Goal: Task Accomplishment & Management: Complete application form

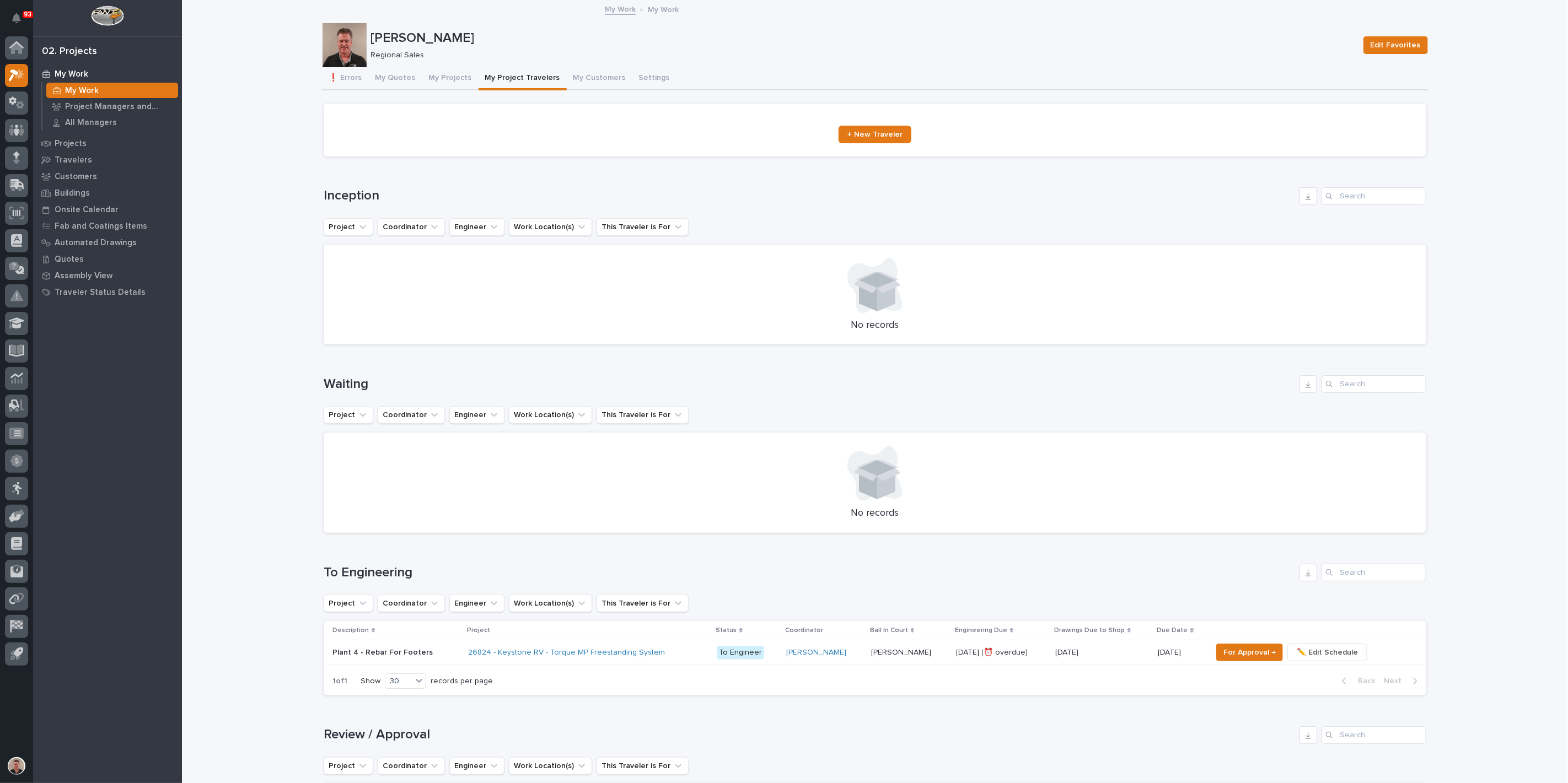
click at [882, 138] on span "+ New Traveler" at bounding box center [875, 134] width 55 height 8
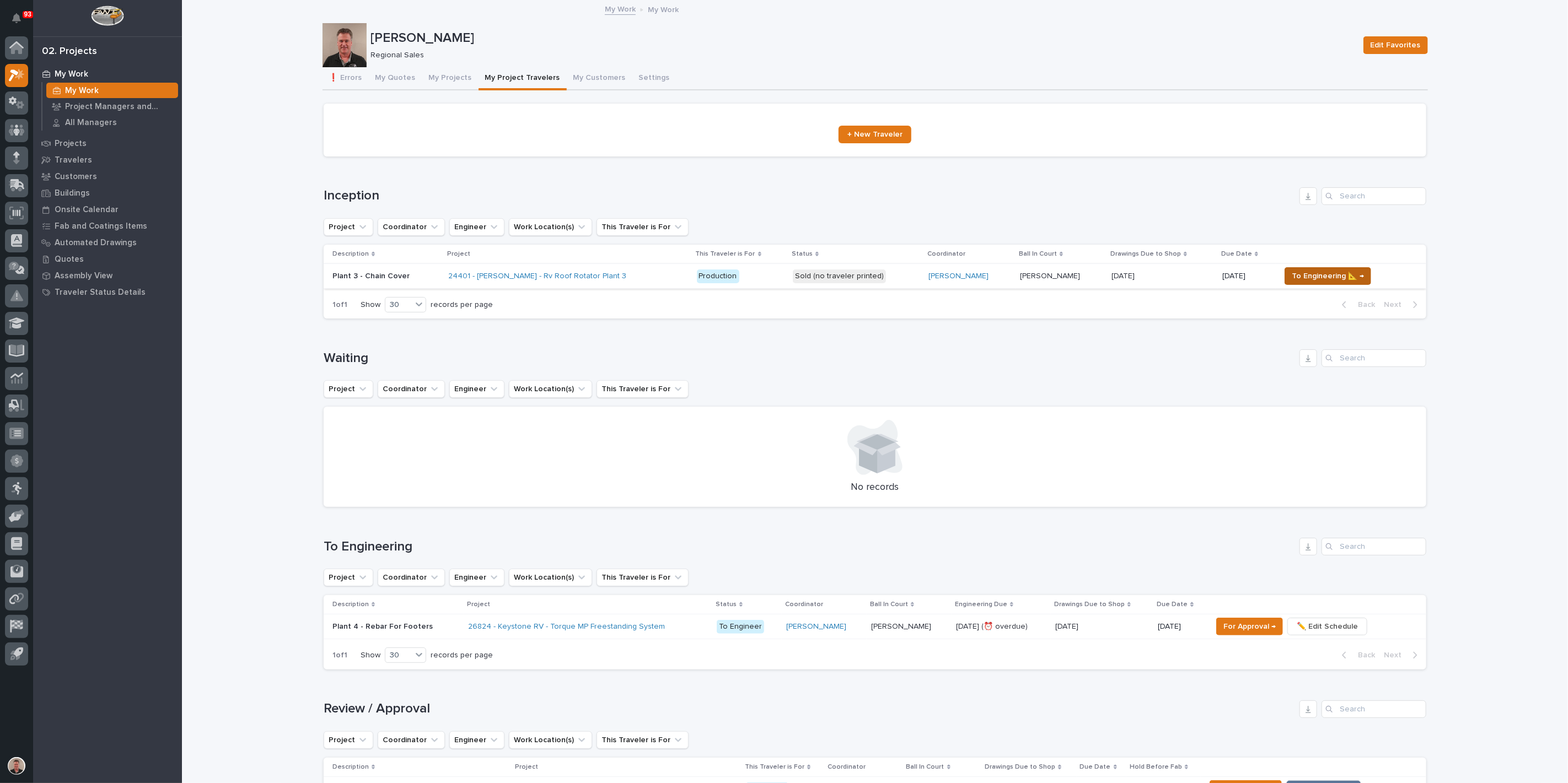
click at [1341, 283] on span "To Engineering 📐 →" at bounding box center [1327, 276] width 72 height 13
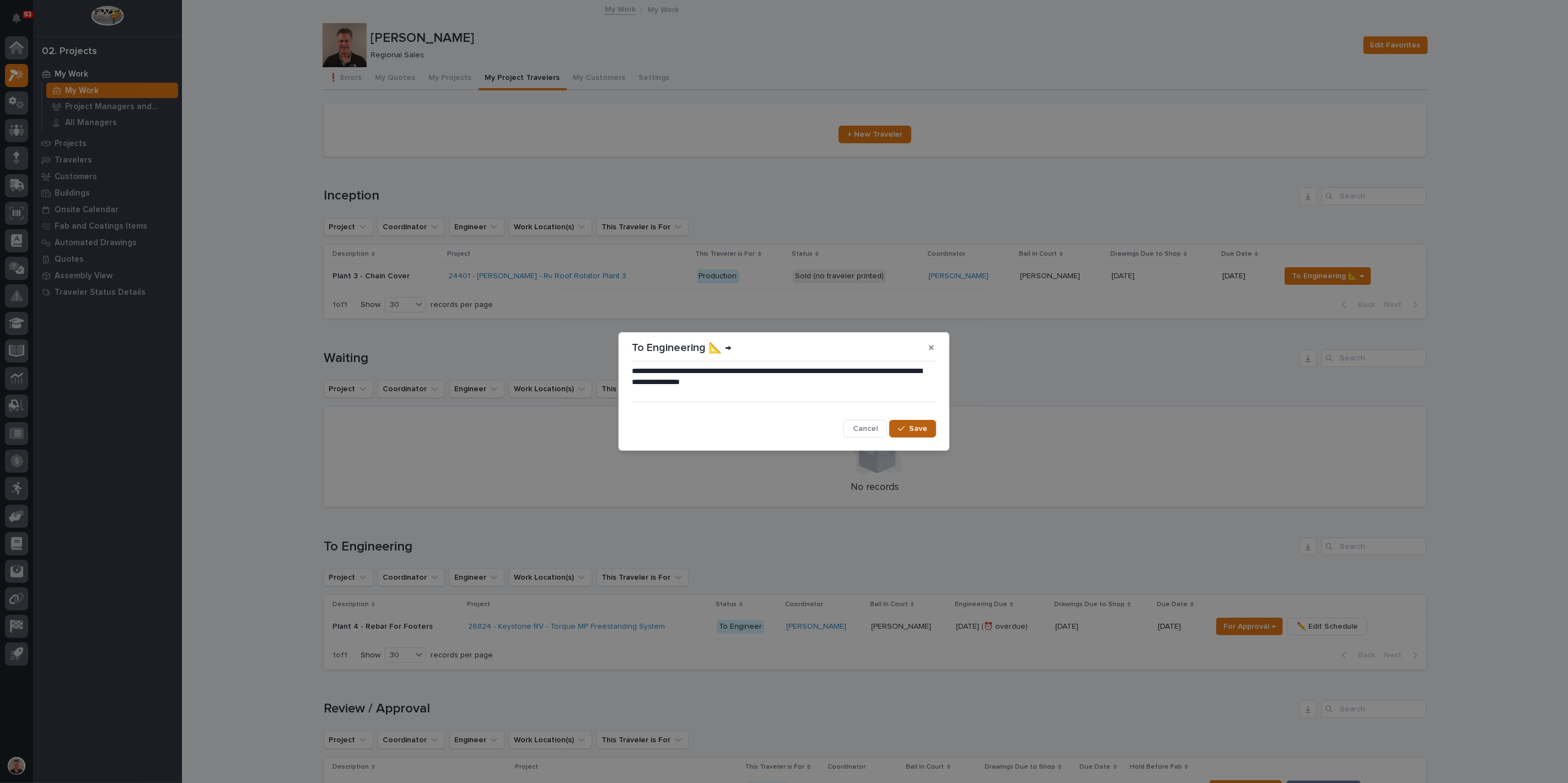
click at [899, 433] on div "button" at bounding box center [904, 429] width 11 height 8
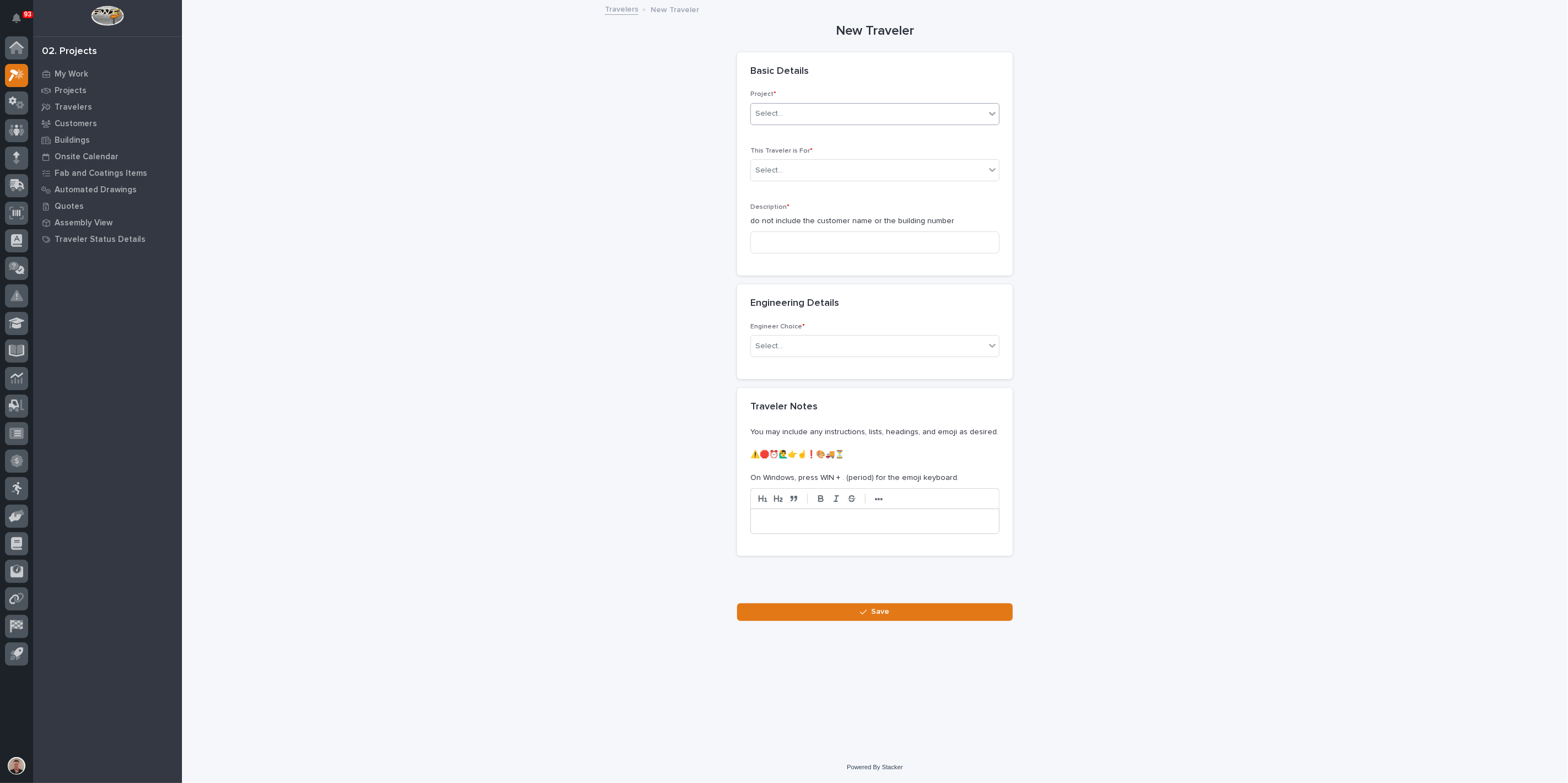
click at [814, 123] on div "Select..." at bounding box center [868, 114] width 234 height 18
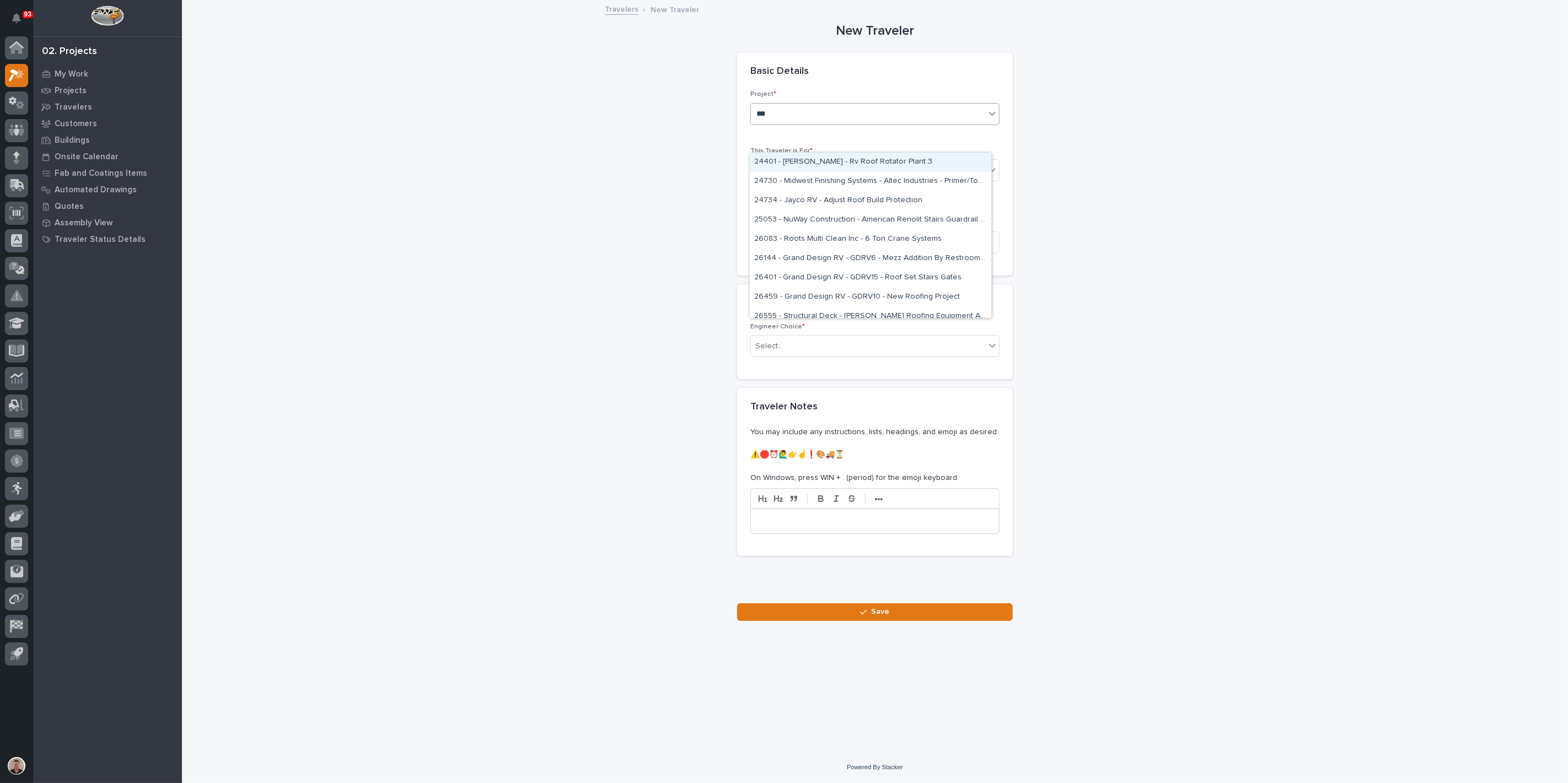
type input "****"
click at [810, 161] on div "24401 - [PERSON_NAME] - Rv Roof Rotator Plant 3" at bounding box center [870, 162] width 241 height 19
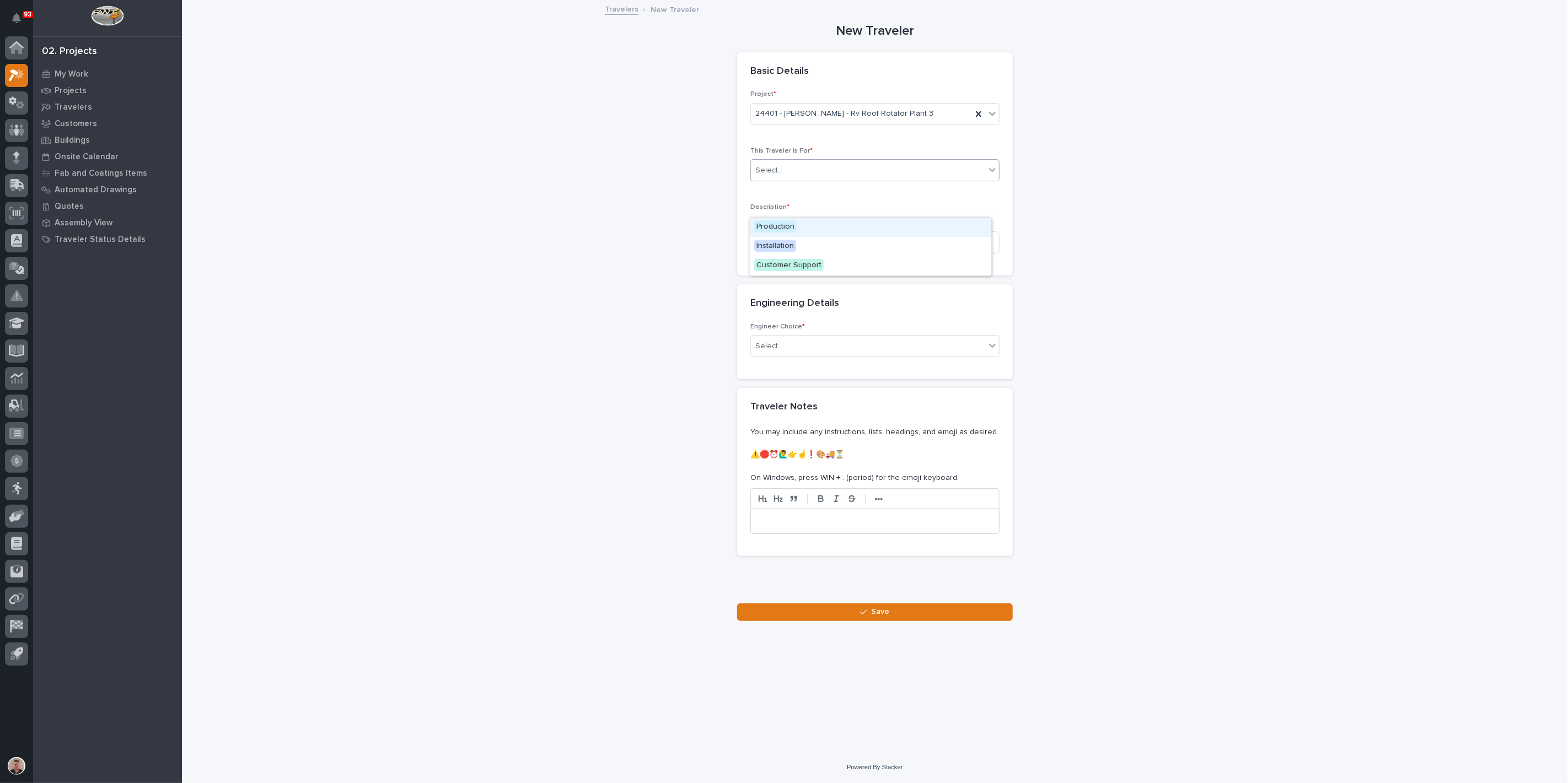
click at [795, 180] on div "Select..." at bounding box center [868, 170] width 234 height 18
click at [791, 229] on span "Production" at bounding box center [776, 226] width 43 height 12
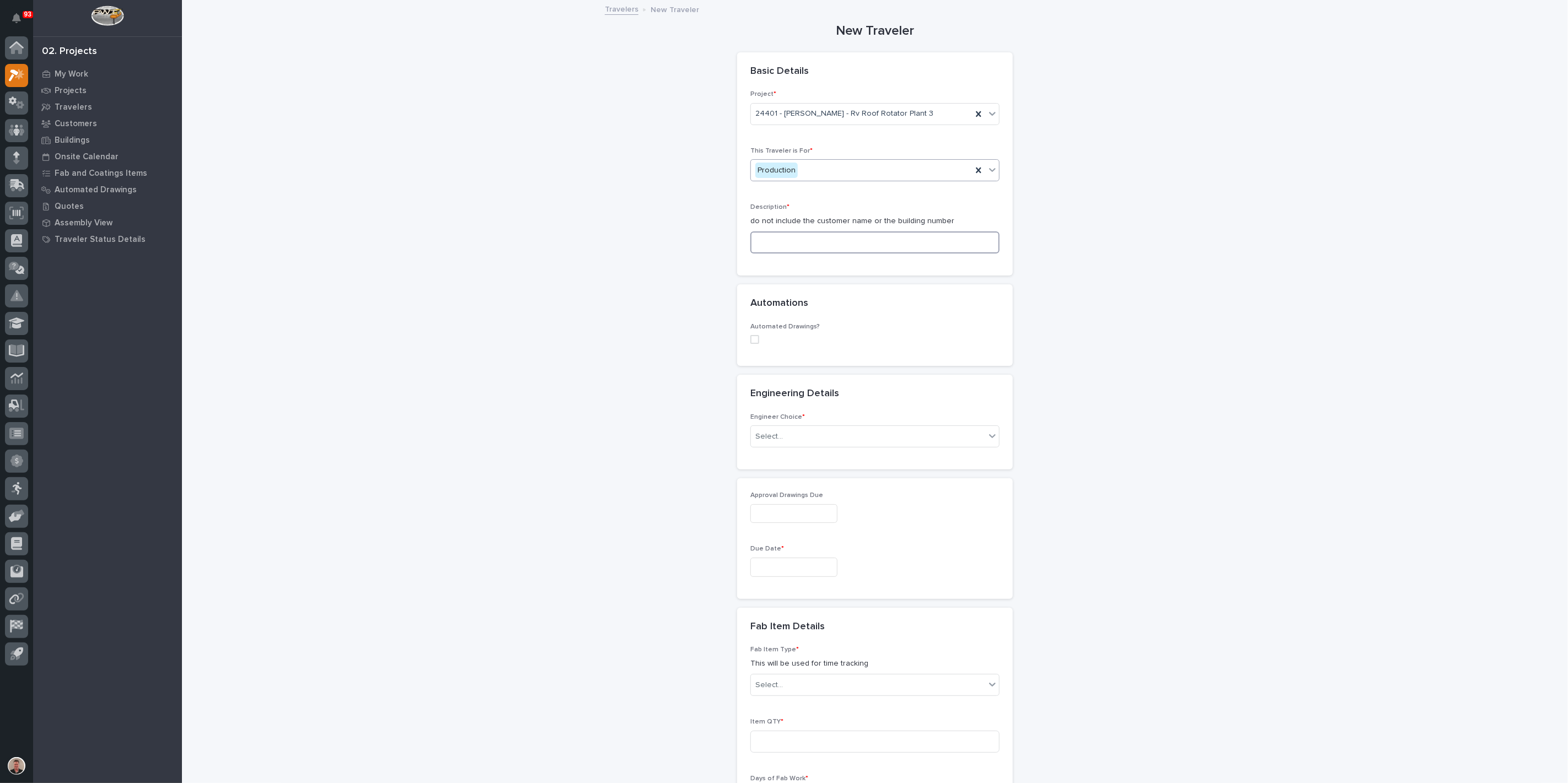
click at [779, 254] on input at bounding box center [875, 242] width 249 height 22
type input "V"
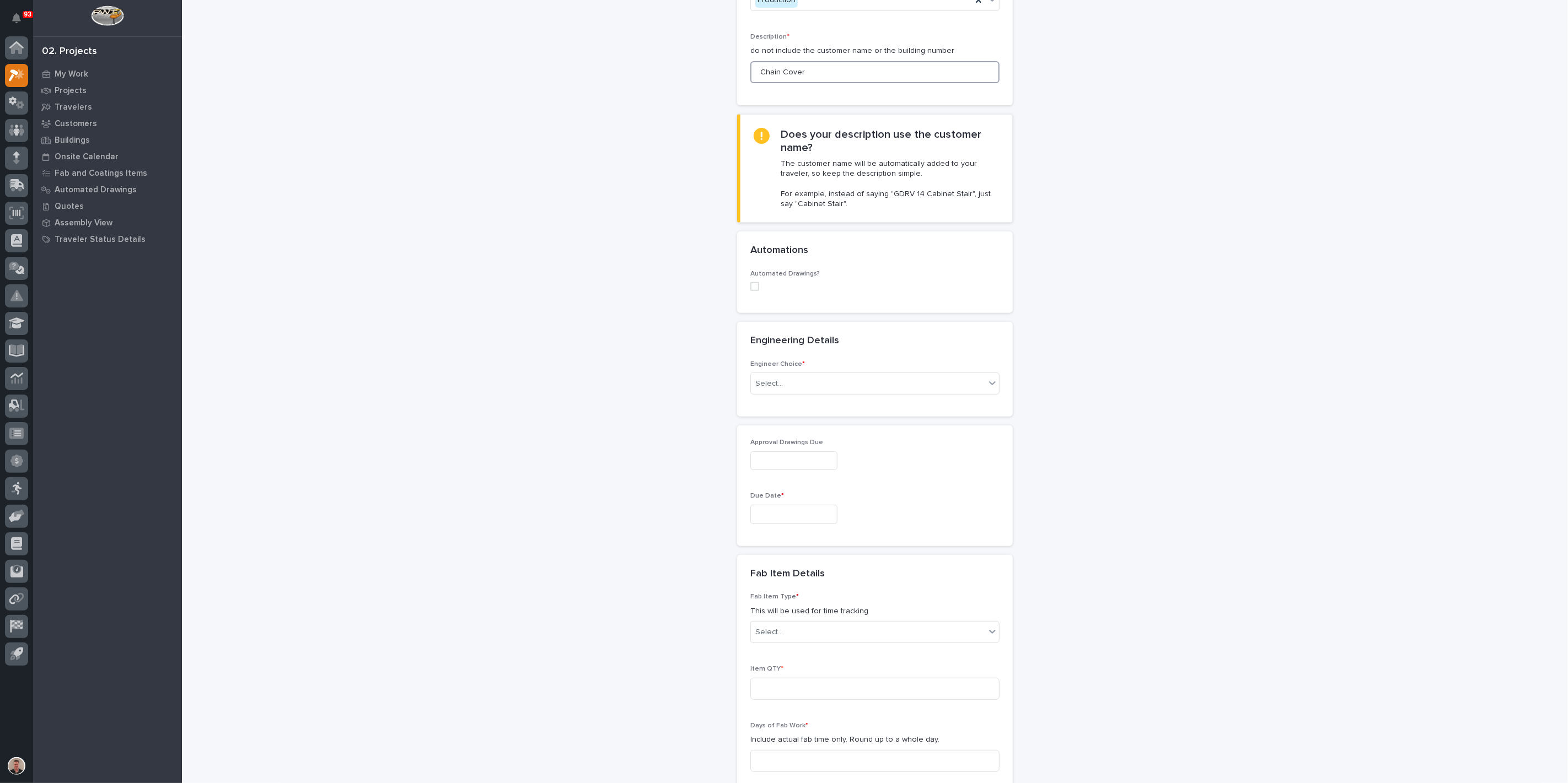
scroll to position [183, 0]
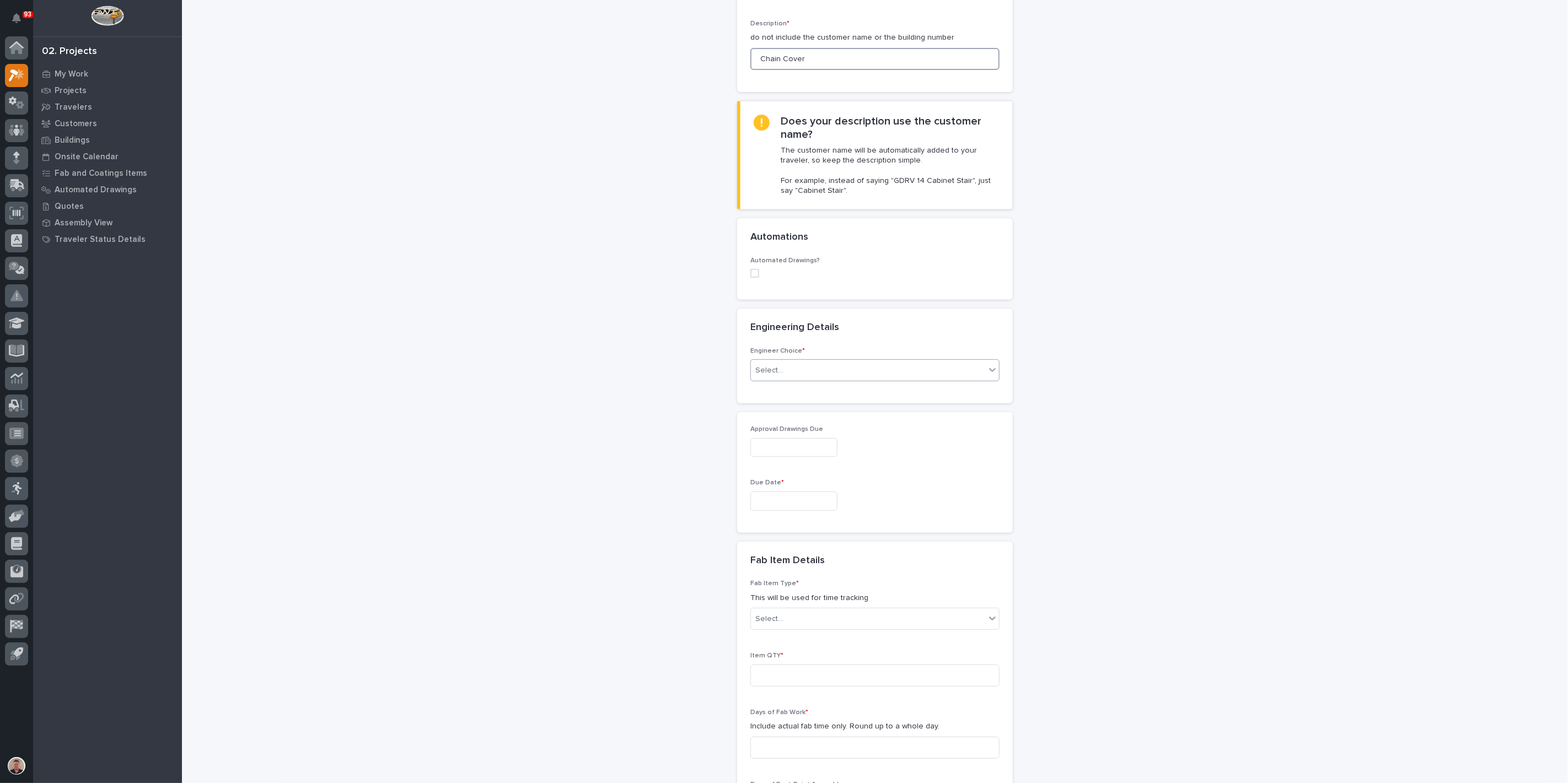
type input "Chain Cover"
click at [798, 380] on div "Select..." at bounding box center [868, 370] width 234 height 18
click at [798, 548] on div "I want my coordinator to choose an engineer" at bounding box center [870, 551] width 241 height 19
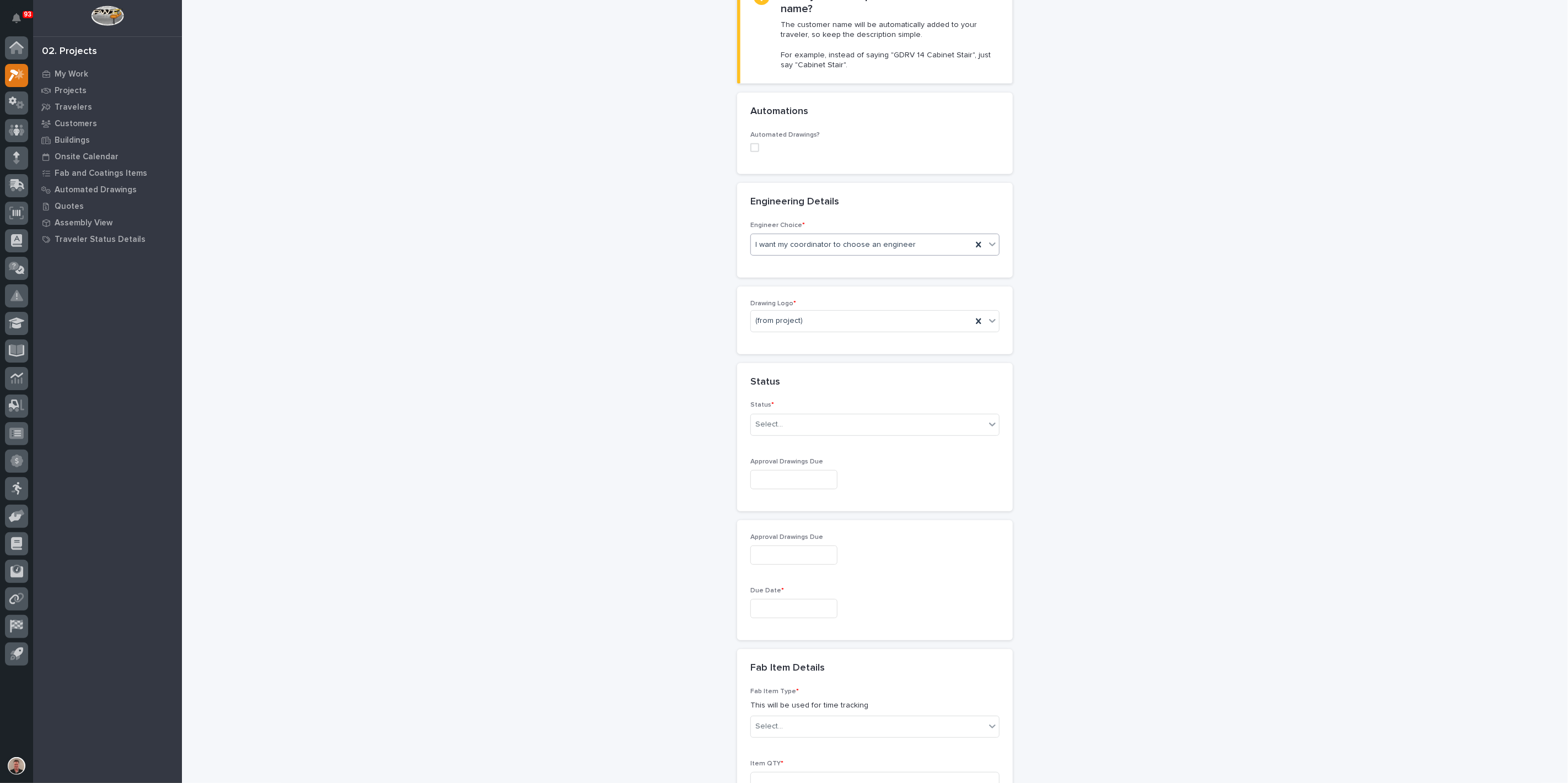
scroll to position [323, 0]
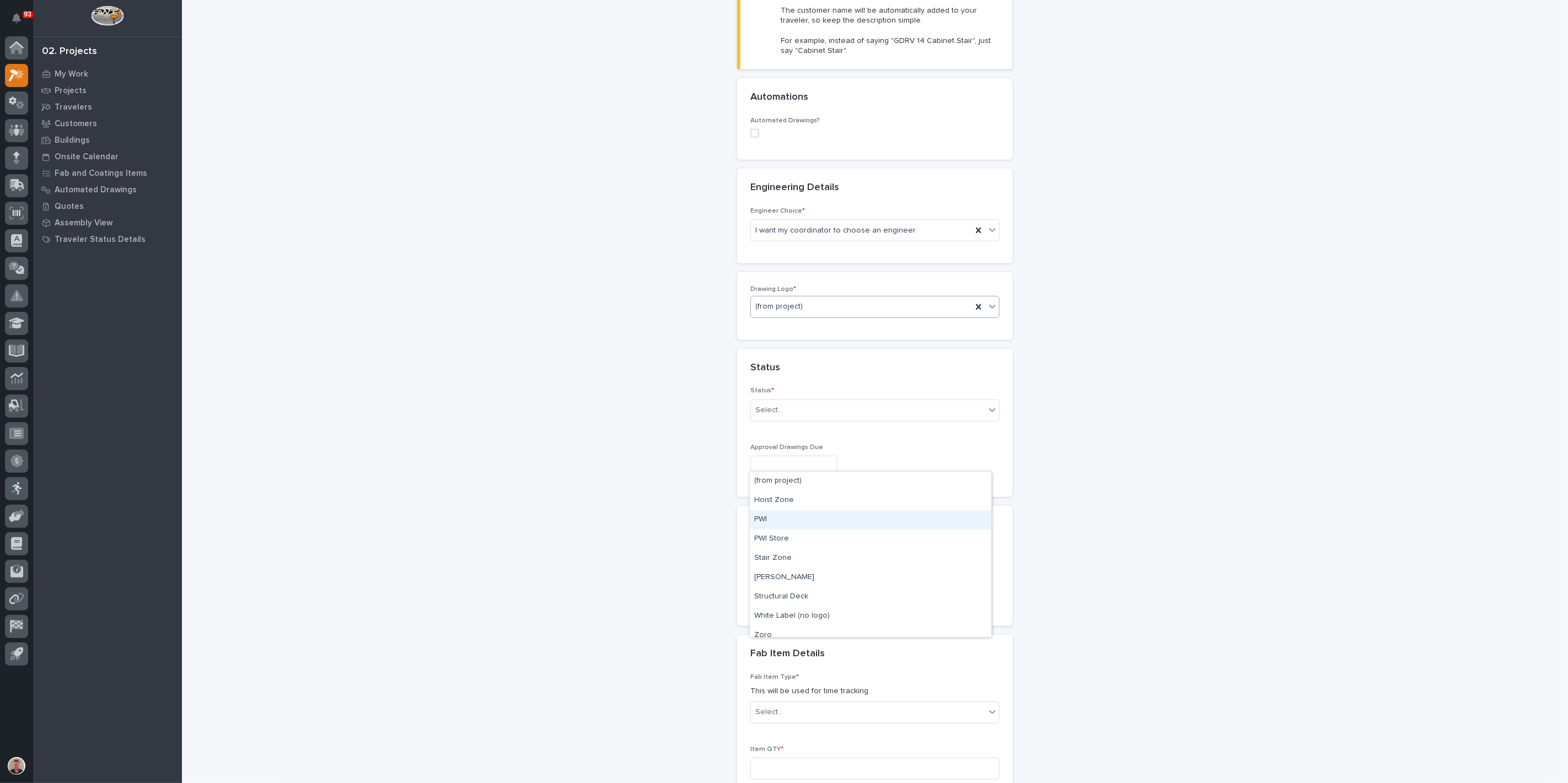
click at [789, 521] on div "PWI" at bounding box center [870, 520] width 241 height 19
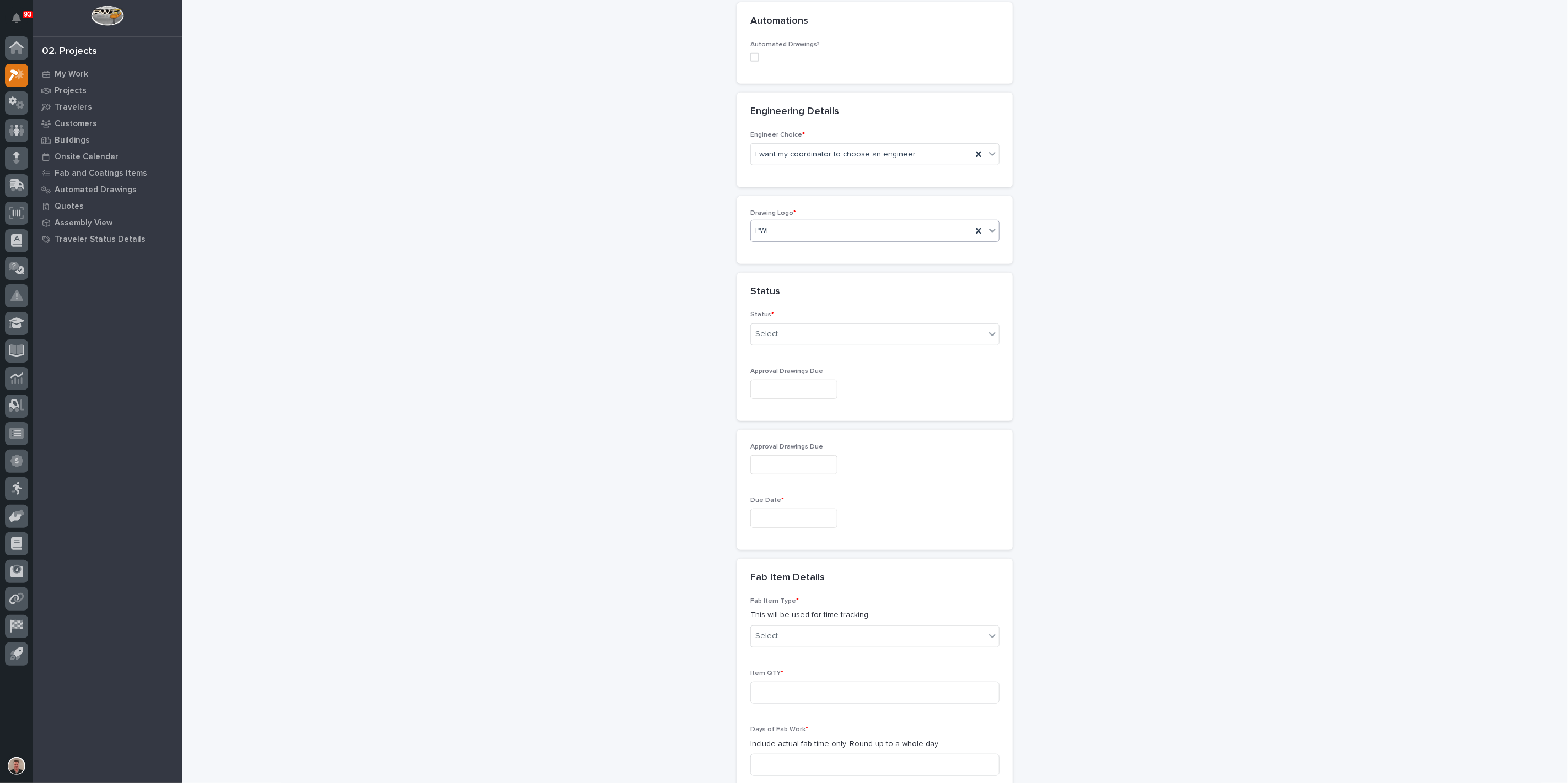
scroll to position [446, 0]
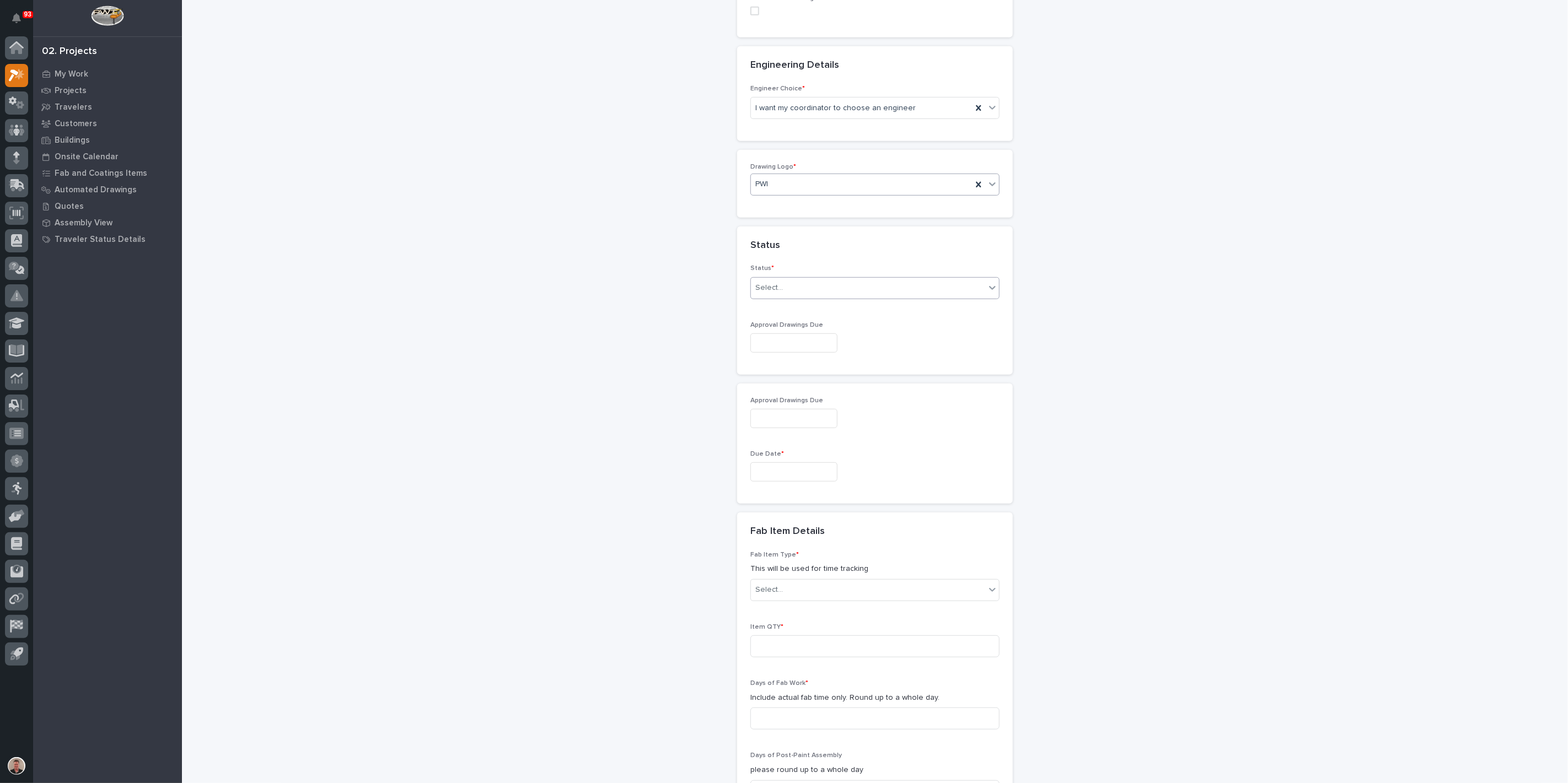
click at [797, 297] on div "Select..." at bounding box center [868, 288] width 234 height 18
click at [795, 483] on div "Sold (no traveler printed)" at bounding box center [870, 482] width 241 height 19
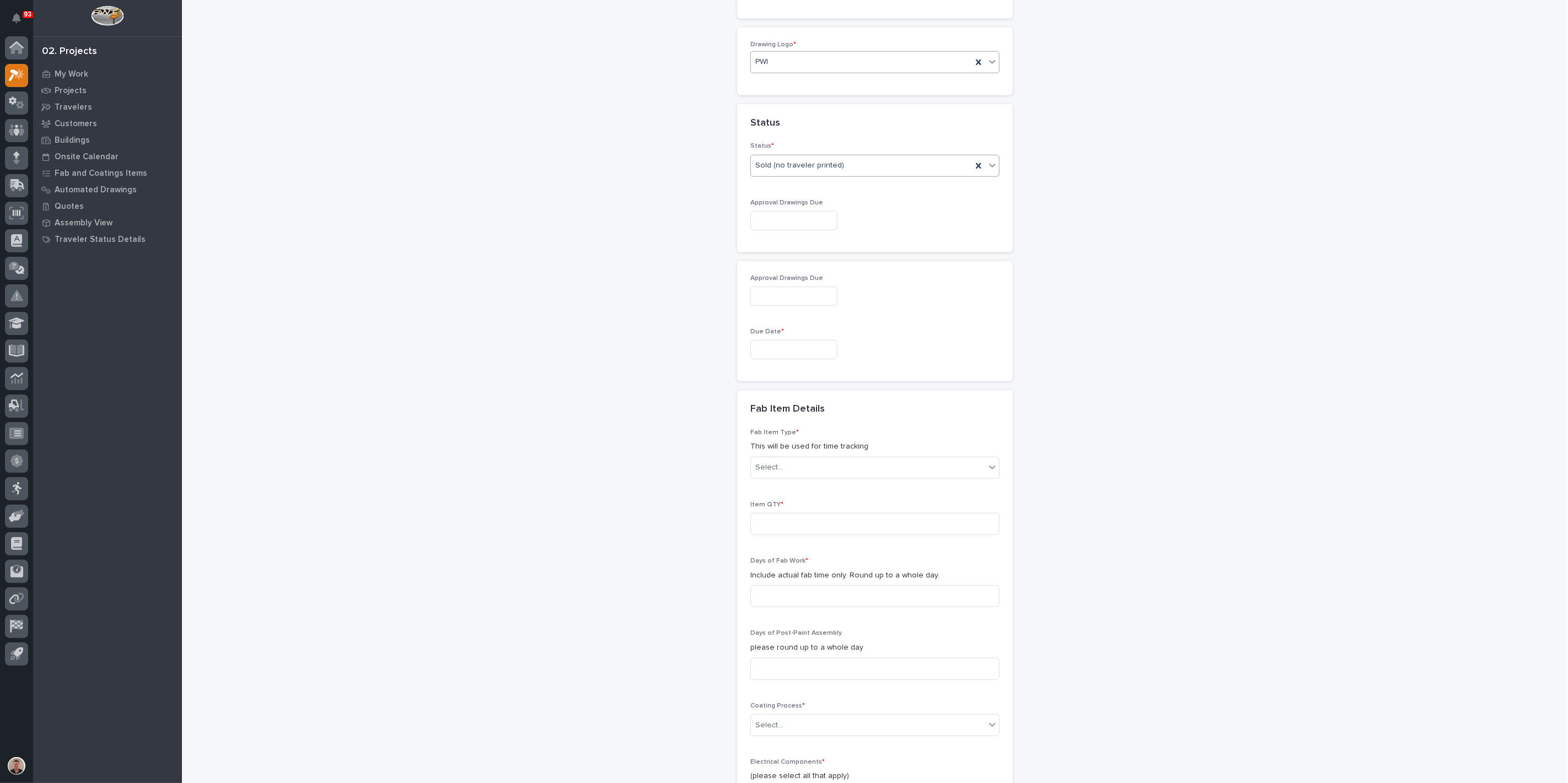
click at [774, 230] on input "text" at bounding box center [794, 220] width 87 height 19
click at [803, 341] on div "27" at bounding box center [811, 348] width 15 height 15
type input "**********"
click at [779, 359] on input "text" at bounding box center [794, 350] width 87 height 19
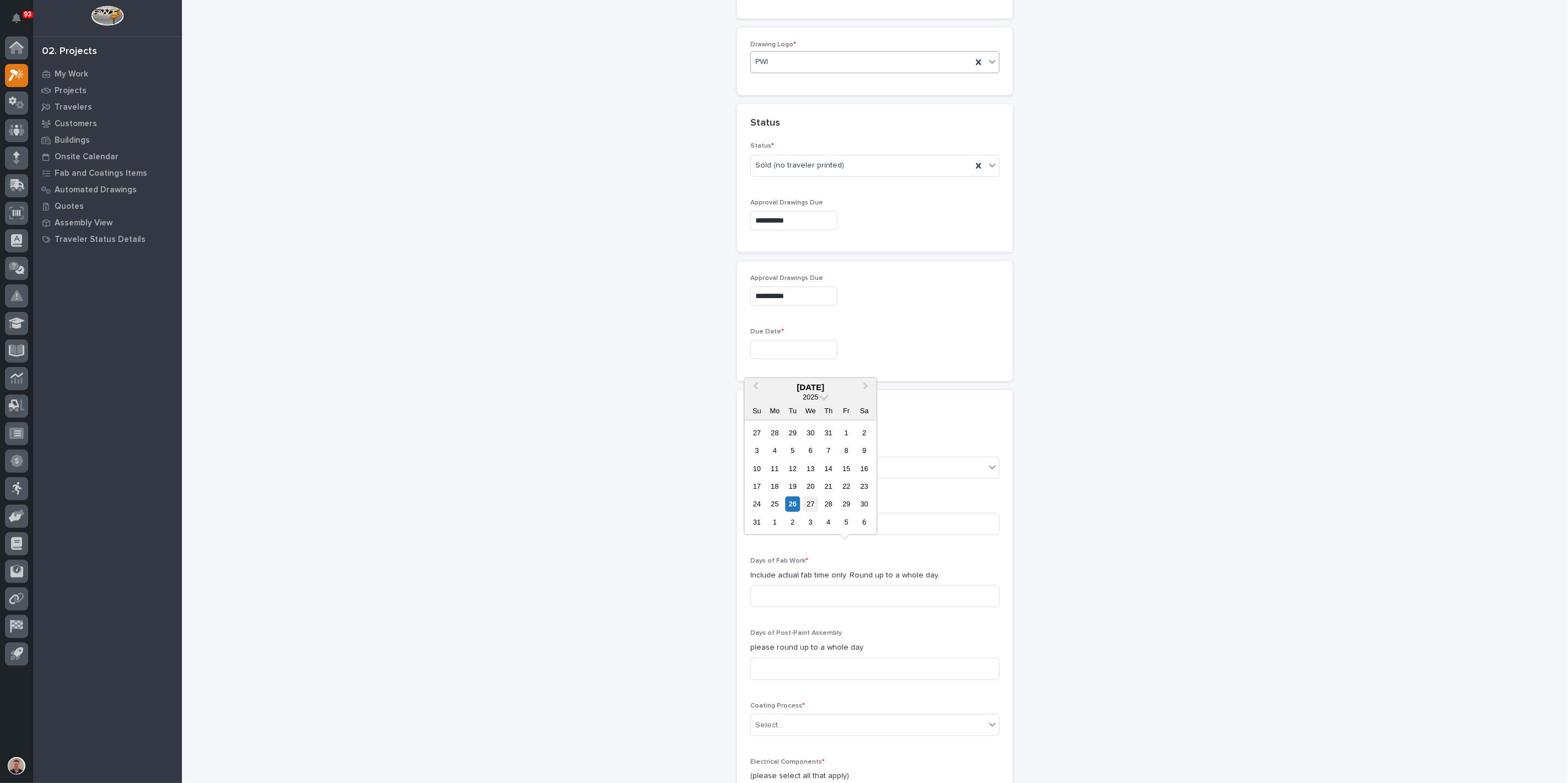
click at [803, 497] on div "27" at bounding box center [811, 504] width 15 height 15
type input "**********"
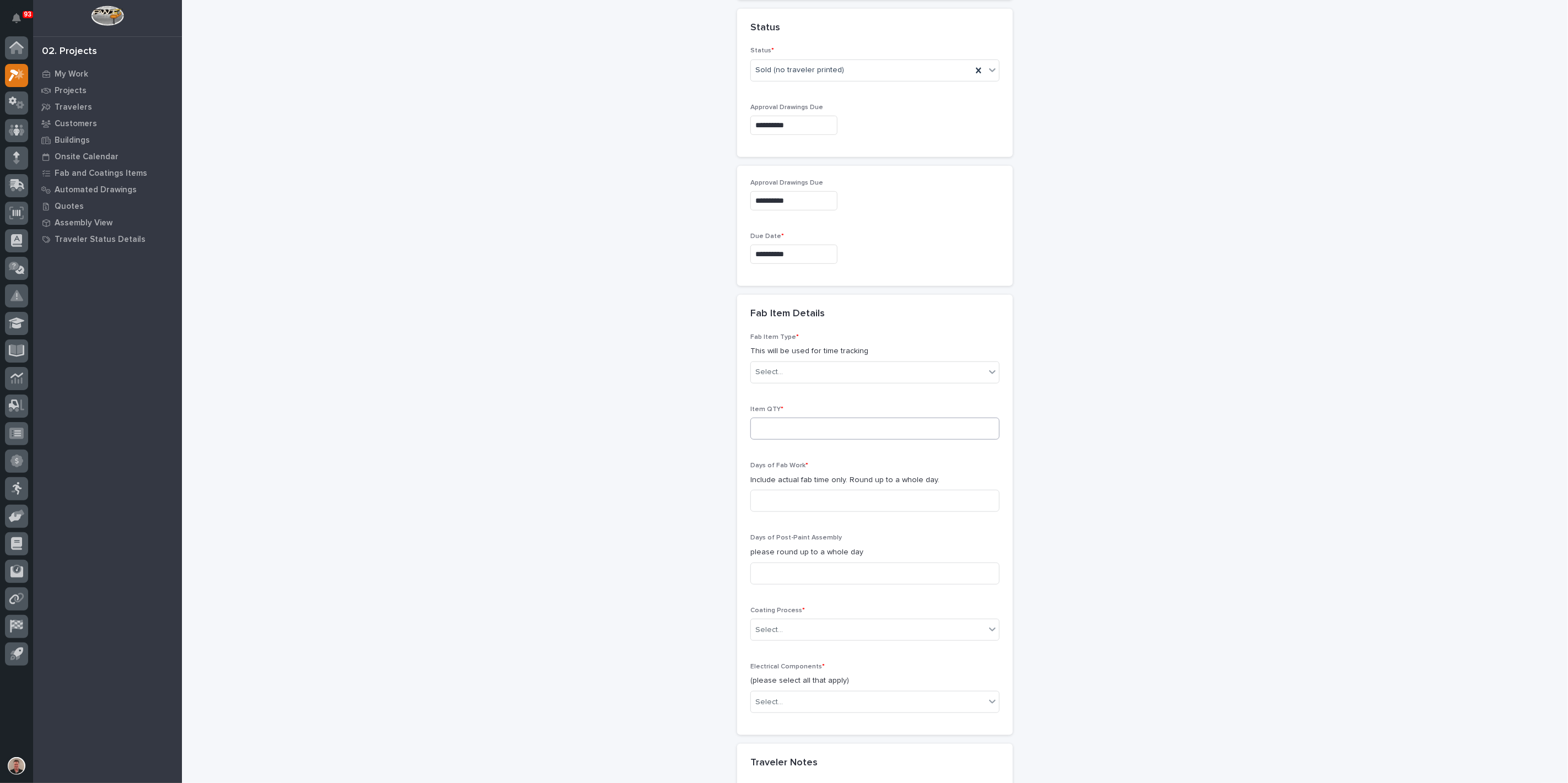
scroll to position [691, 0]
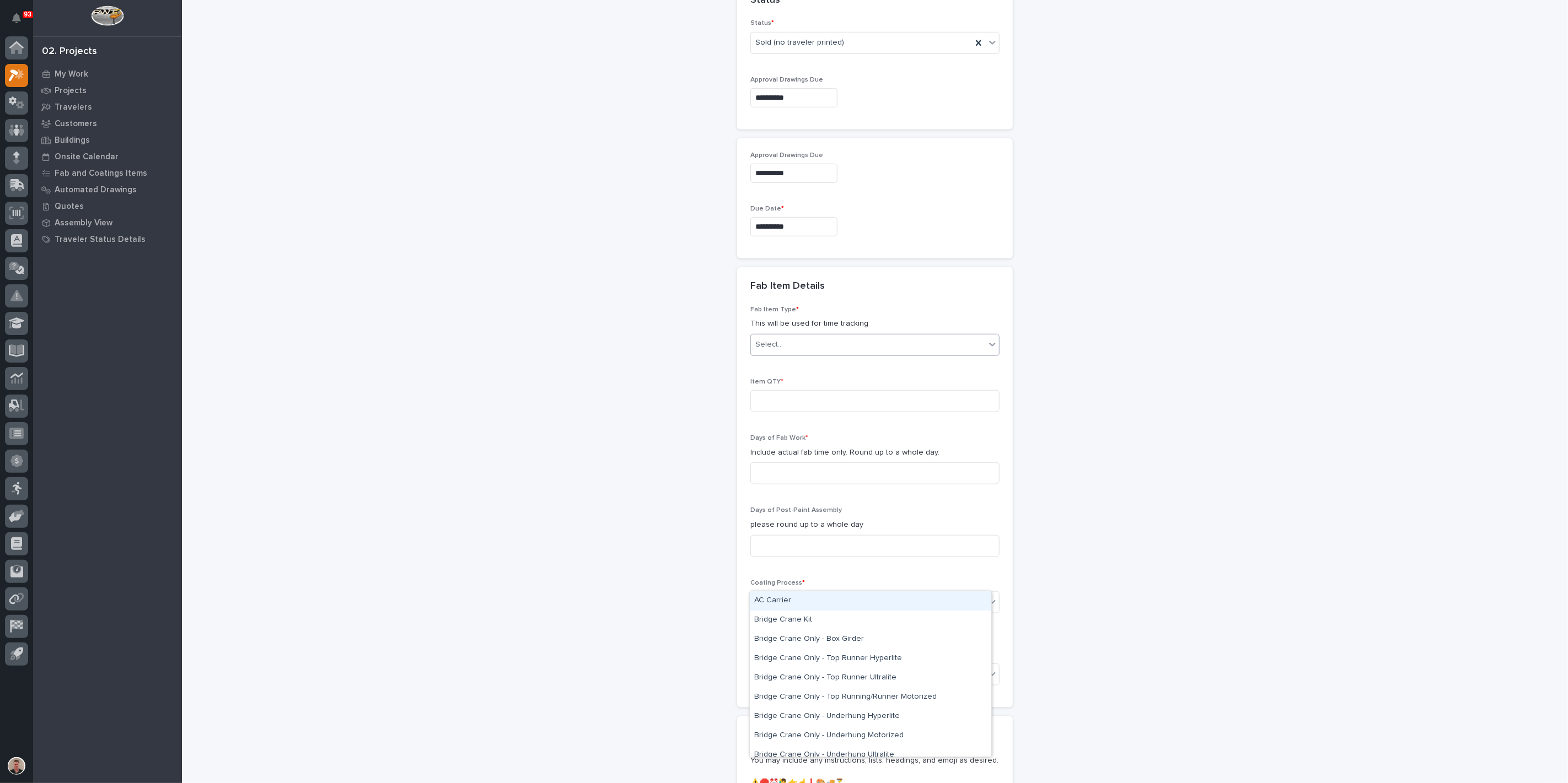
click at [801, 354] on div "Select..." at bounding box center [868, 345] width 234 height 18
drag, startPoint x: 809, startPoint y: 666, endPoint x: 808, endPoint y: 674, distance: 8.1
click at [808, 674] on div "Other (custom item)" at bounding box center [870, 667] width 241 height 19
click at [801, 413] on input at bounding box center [875, 401] width 249 height 22
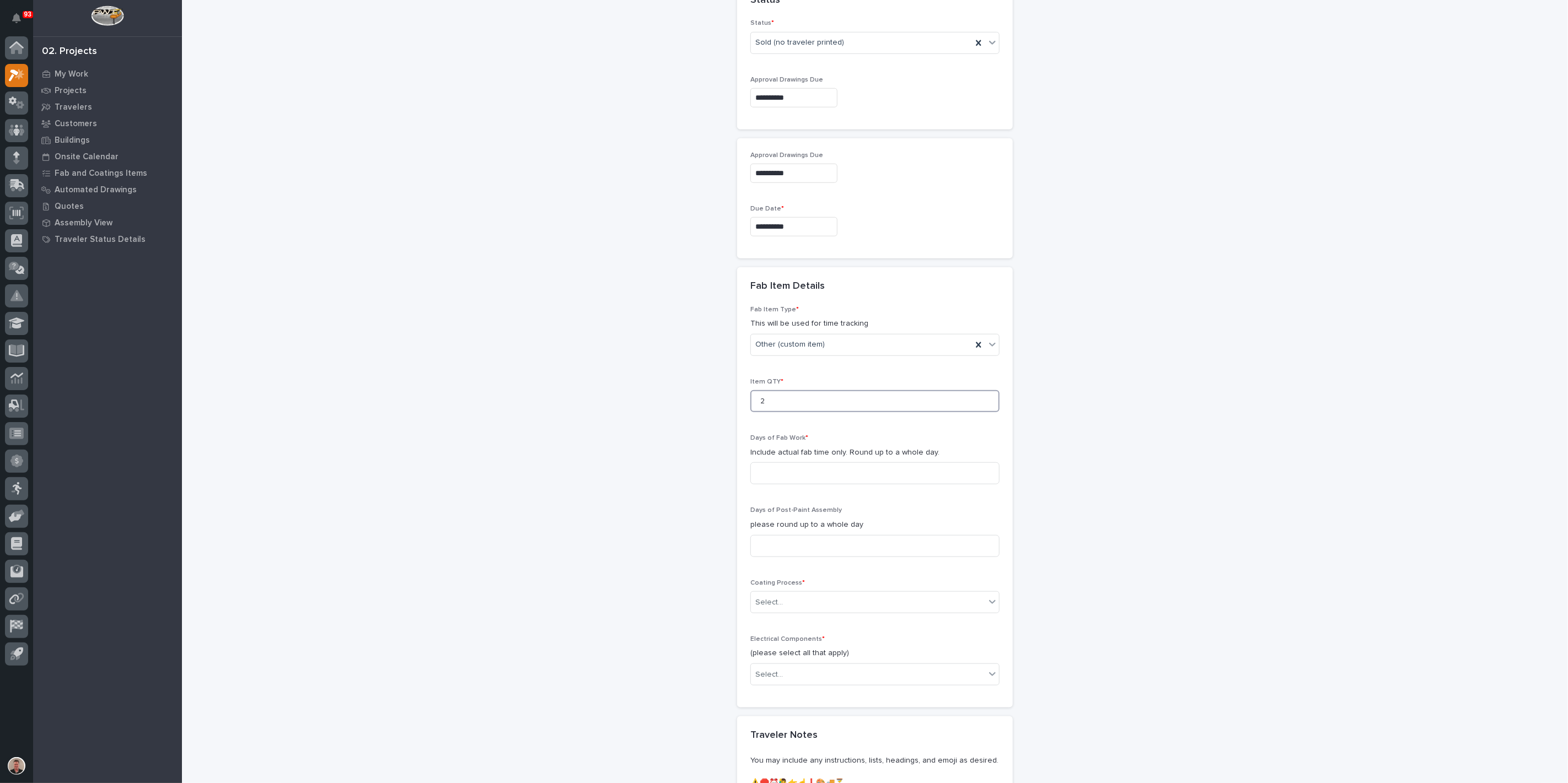
scroll to position [814, 0]
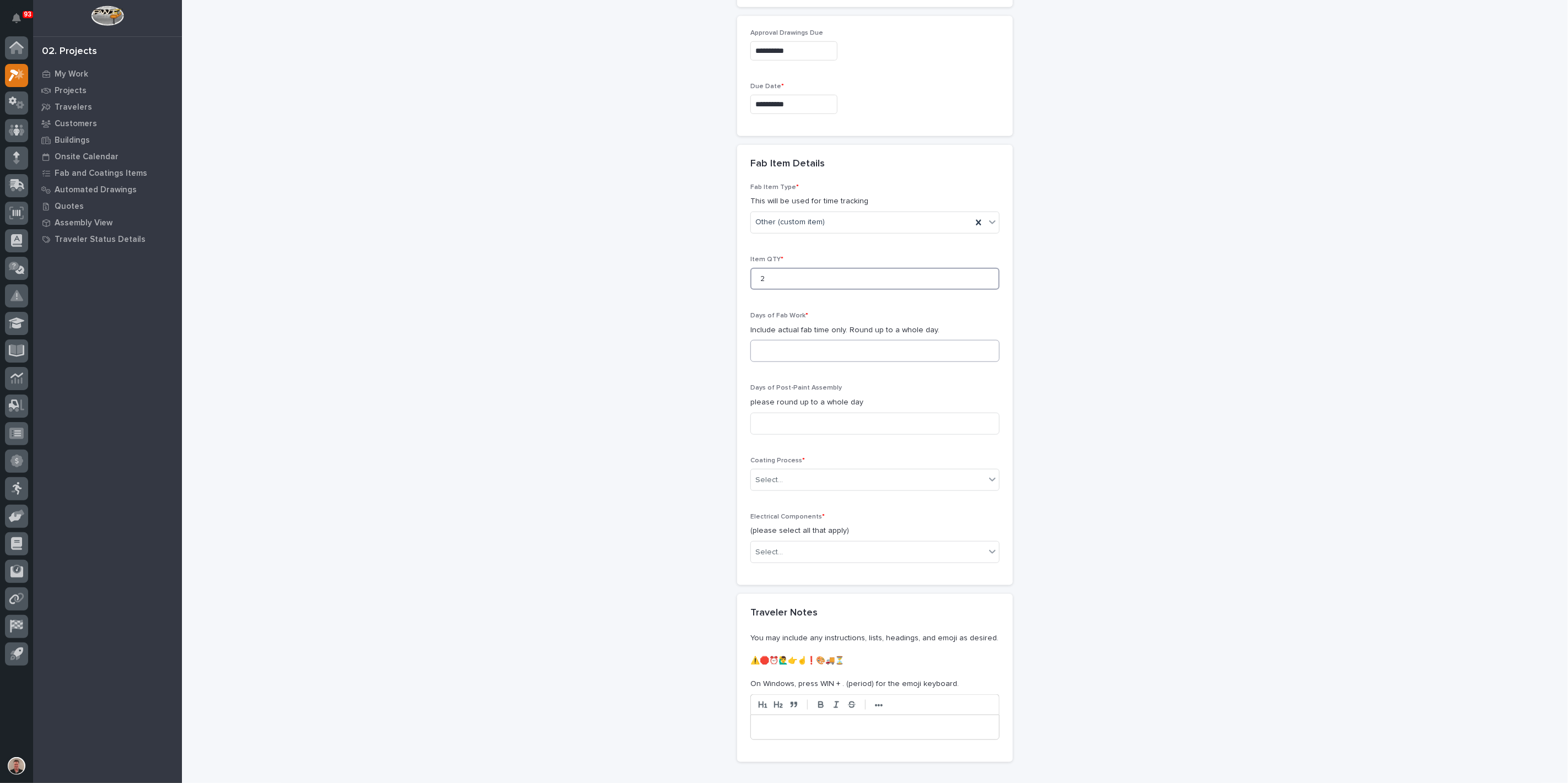
type input "2"
click at [791, 362] on input at bounding box center [875, 351] width 249 height 22
type input "1"
click at [781, 435] on input at bounding box center [875, 424] width 249 height 22
type input "1"
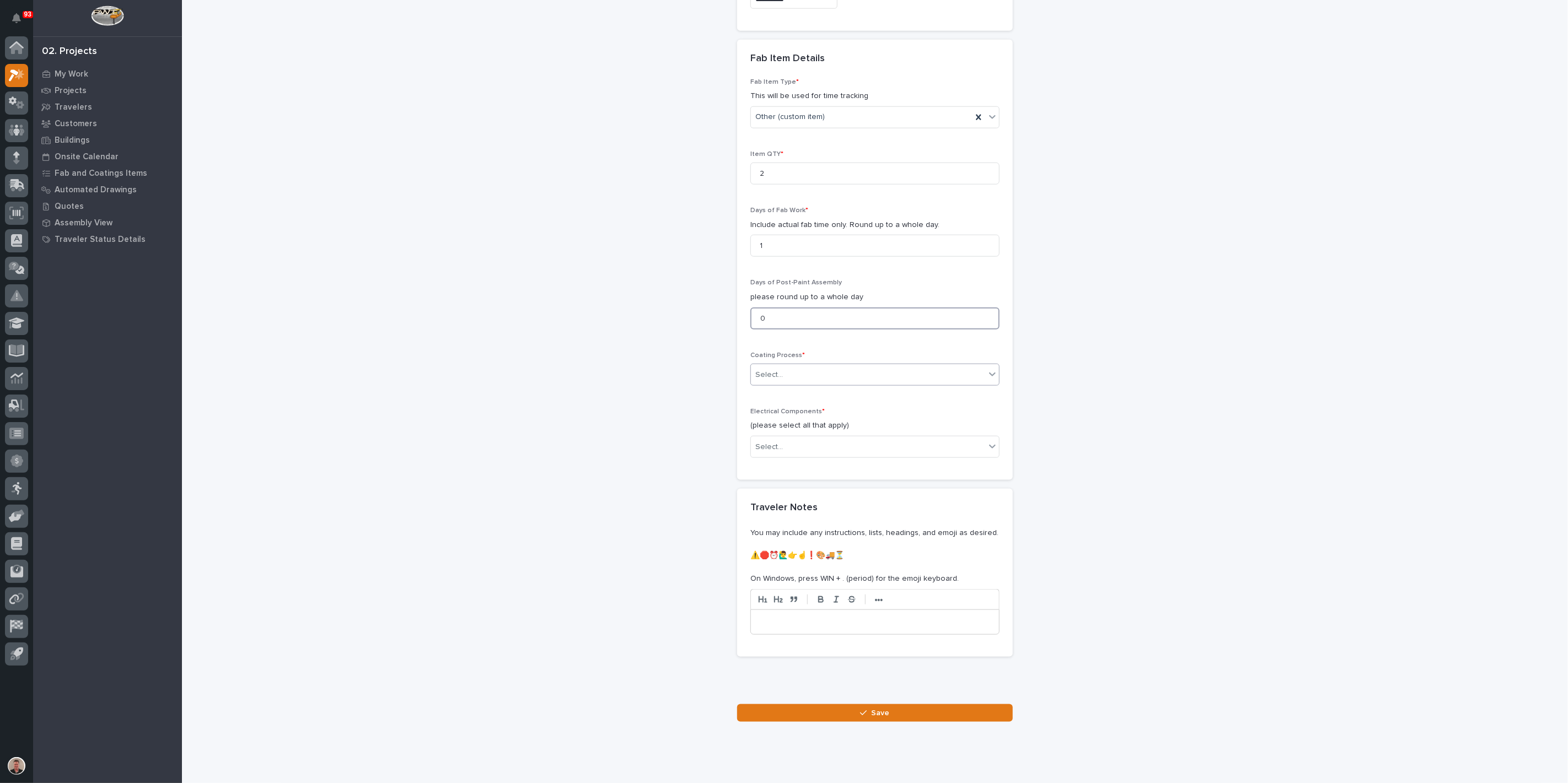
scroll to position [936, 0]
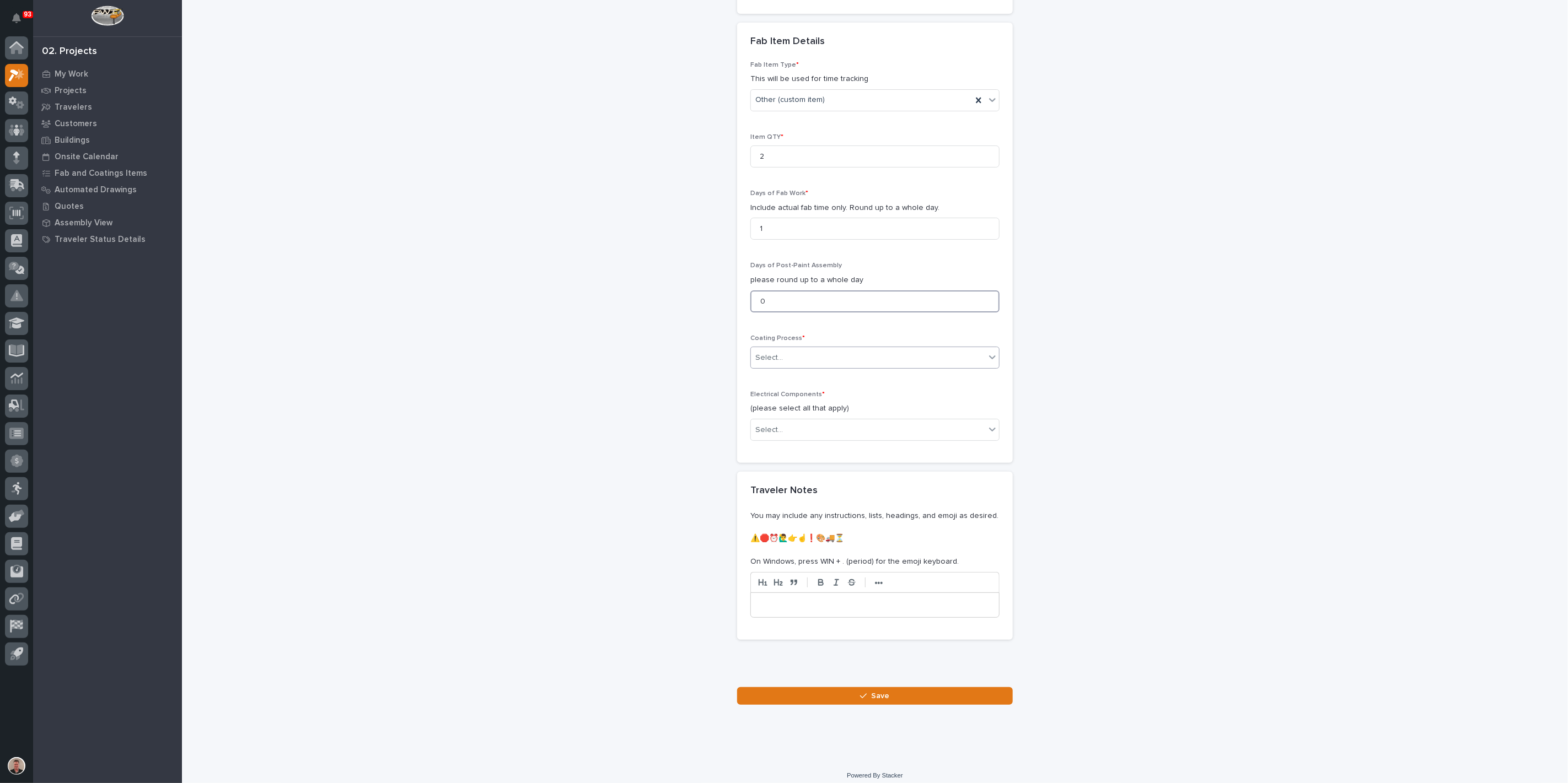
type input "0"
click at [787, 367] on div "Select..." at bounding box center [868, 358] width 234 height 18
click at [777, 690] on div "In-House Paint/Powder" at bounding box center [870, 691] width 241 height 19
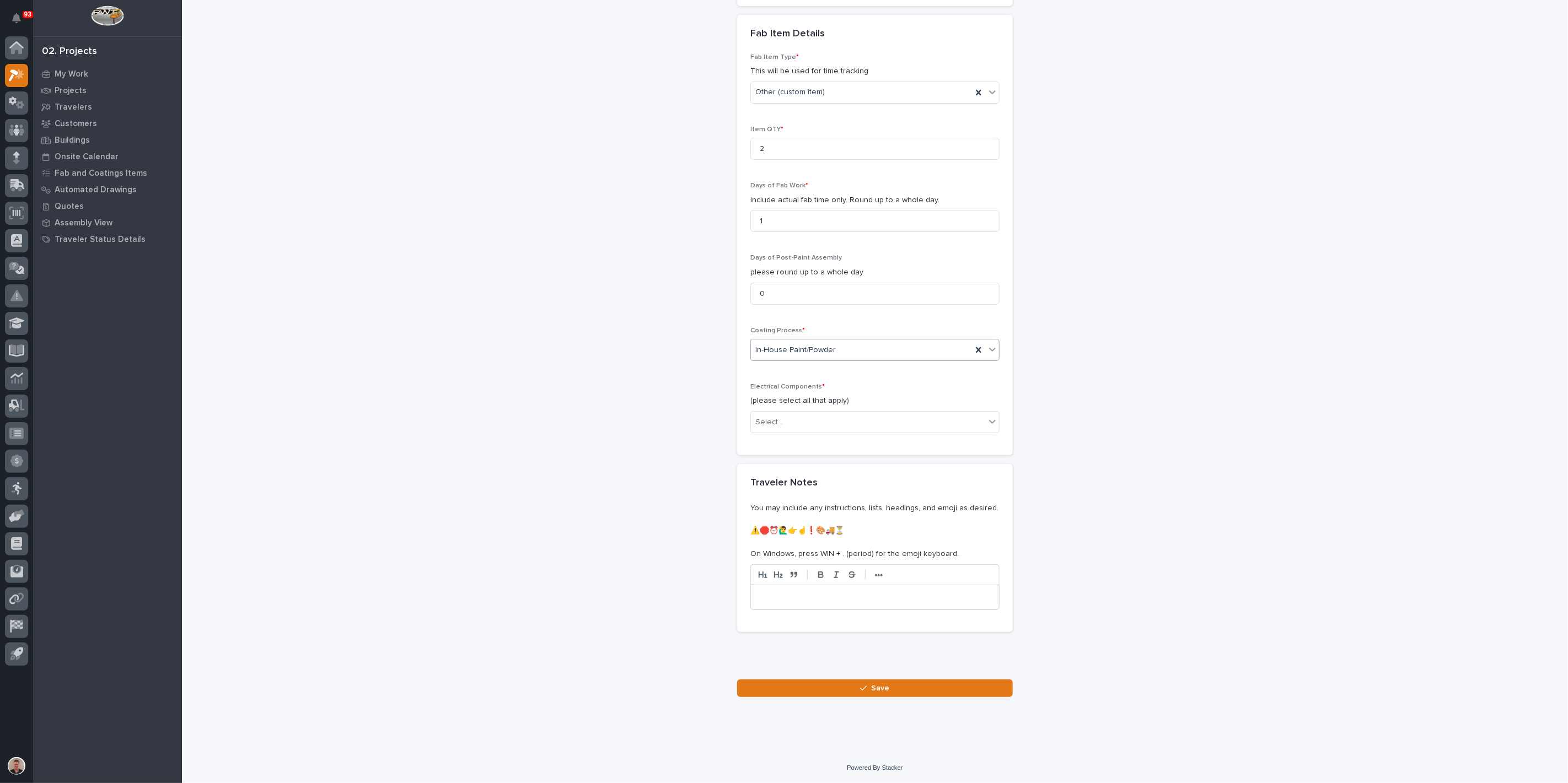
scroll to position [1058, 0]
click at [828, 431] on div "Select..." at bounding box center [868, 422] width 234 height 18
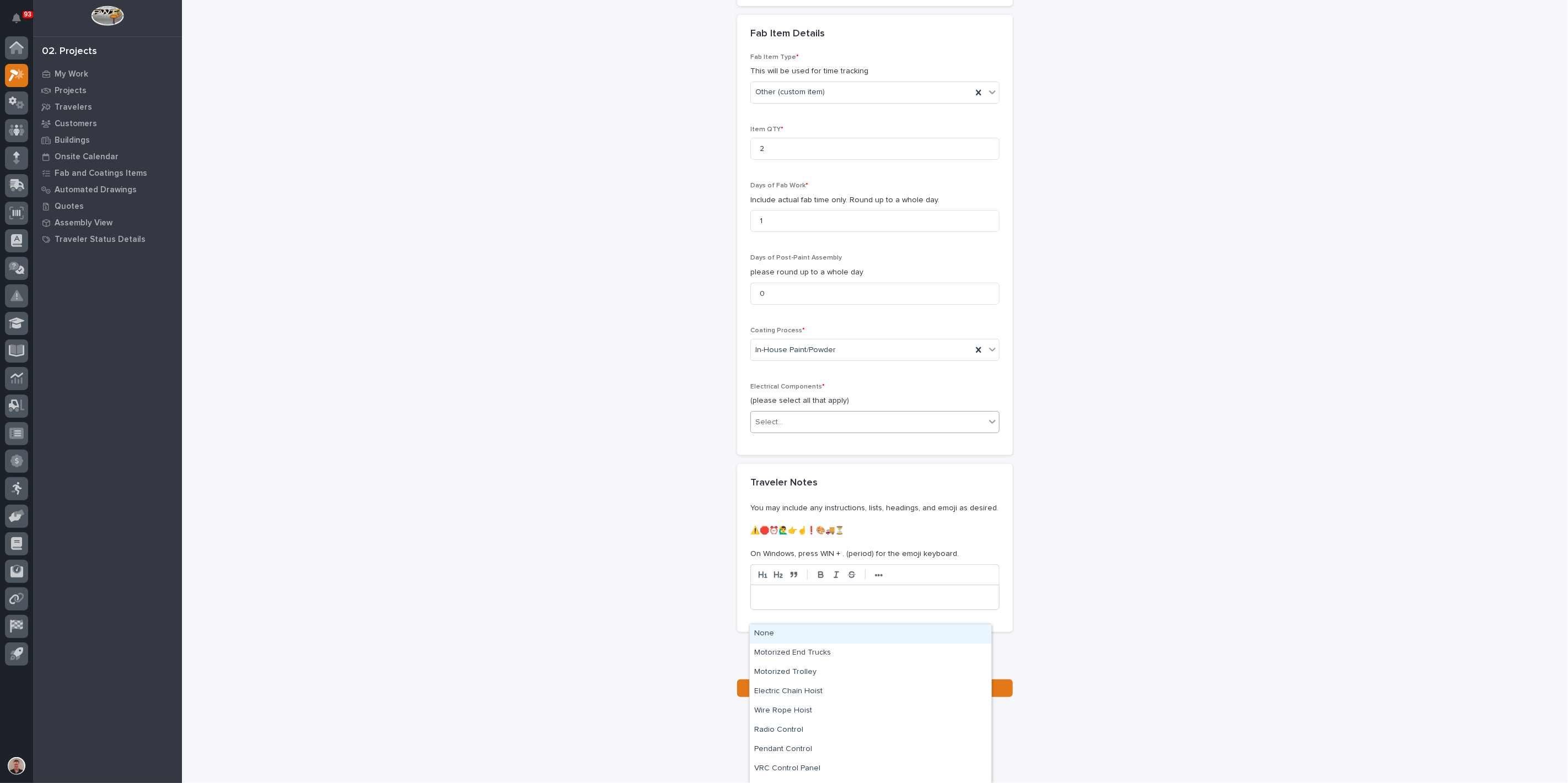
click at [817, 639] on div "None" at bounding box center [870, 634] width 241 height 19
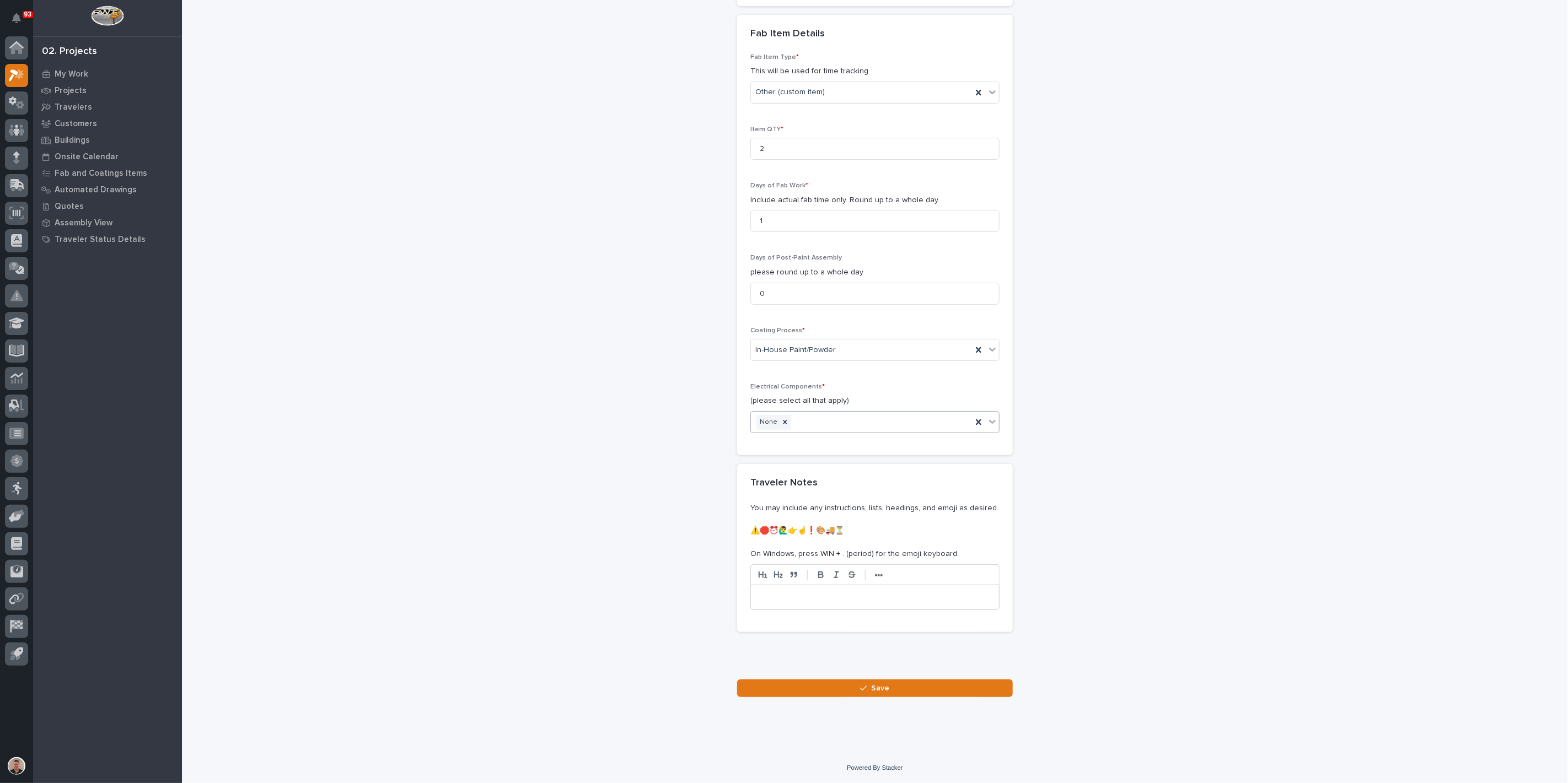
scroll to position [1324, 0]
click at [816, 686] on button "Save" at bounding box center [875, 688] width 276 height 18
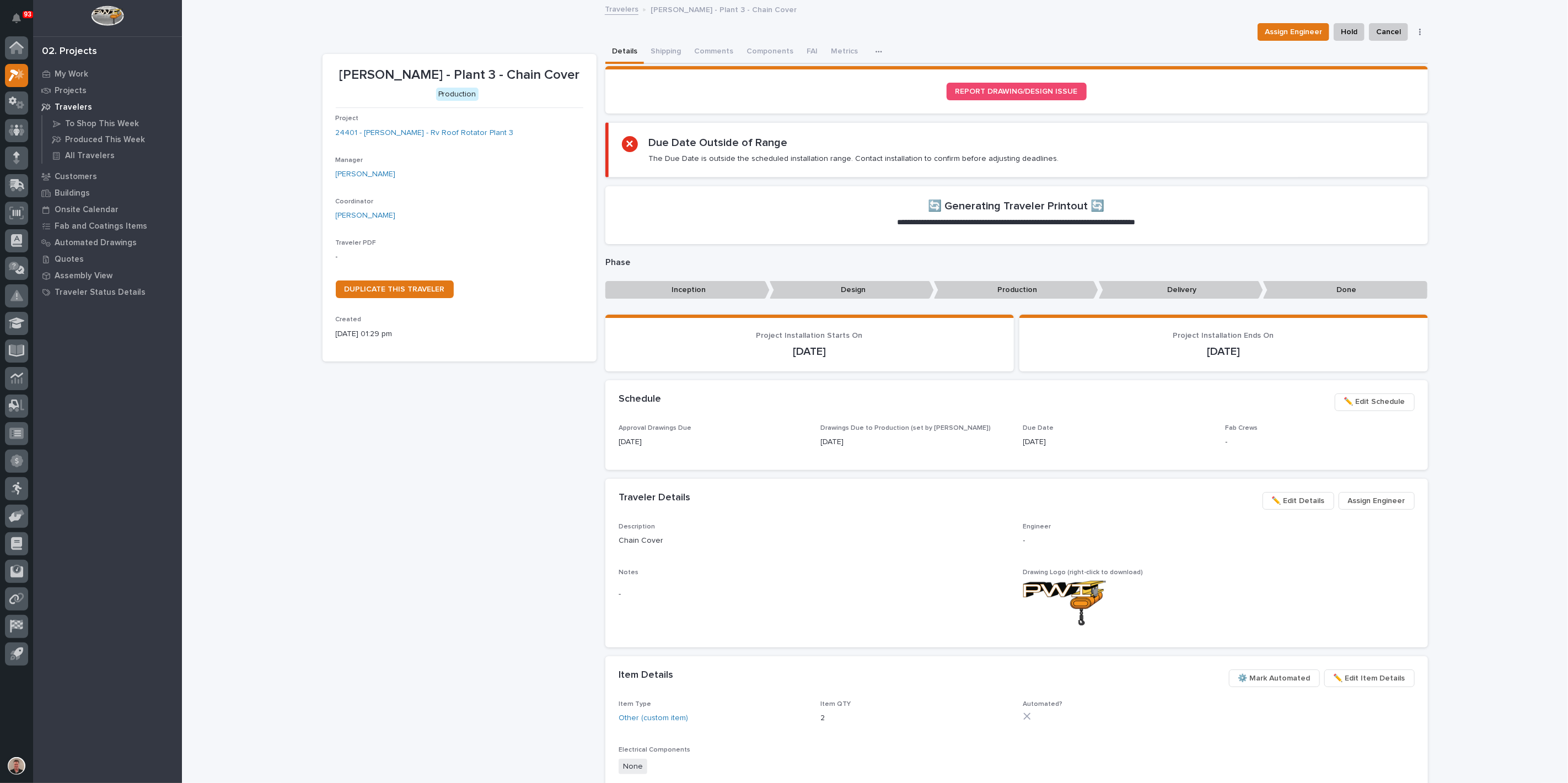
click at [1350, 408] on span "✏️ Edit Schedule" at bounding box center [1374, 401] width 61 height 13
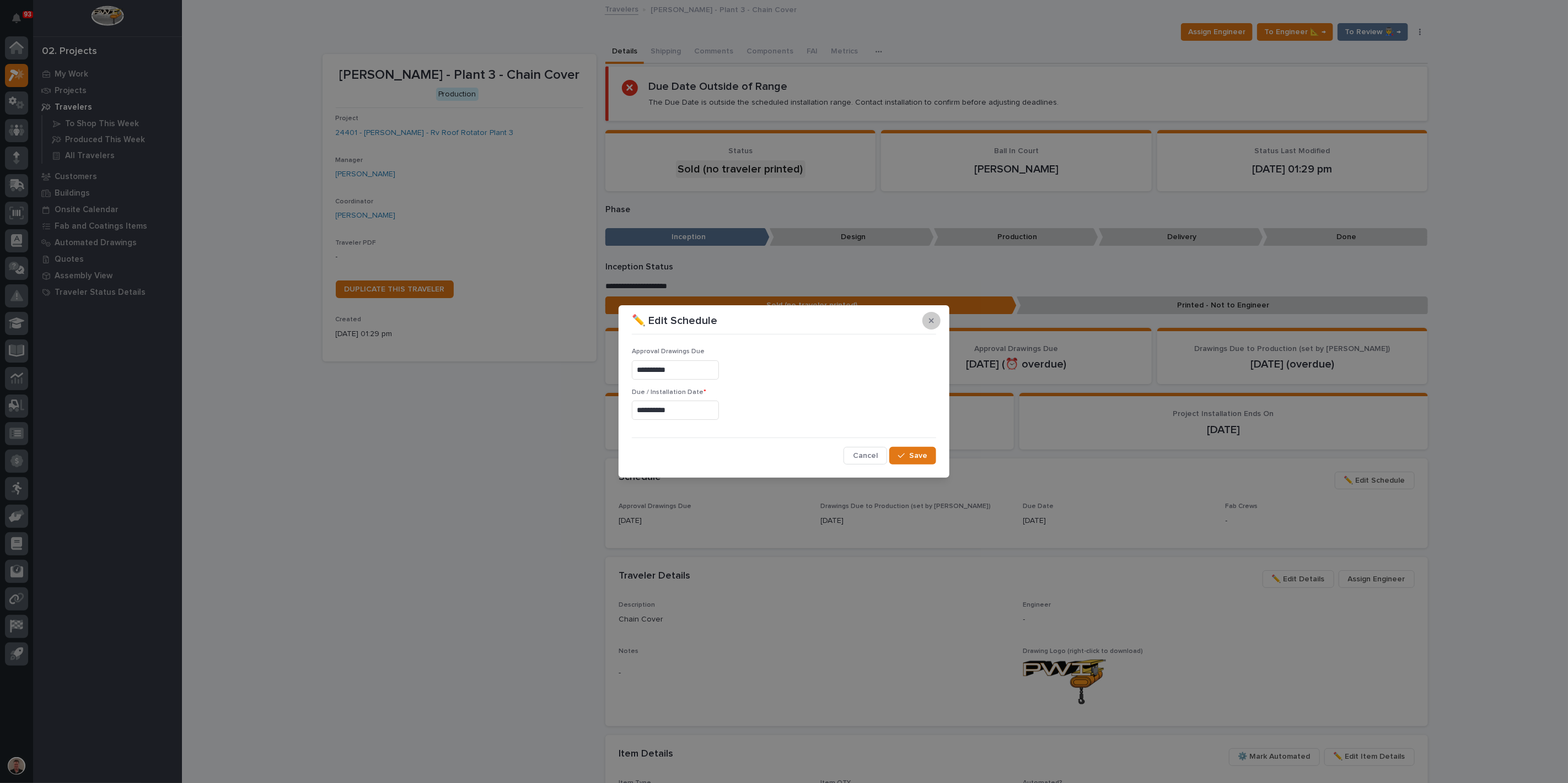
click at [922, 312] on button "button" at bounding box center [931, 321] width 18 height 18
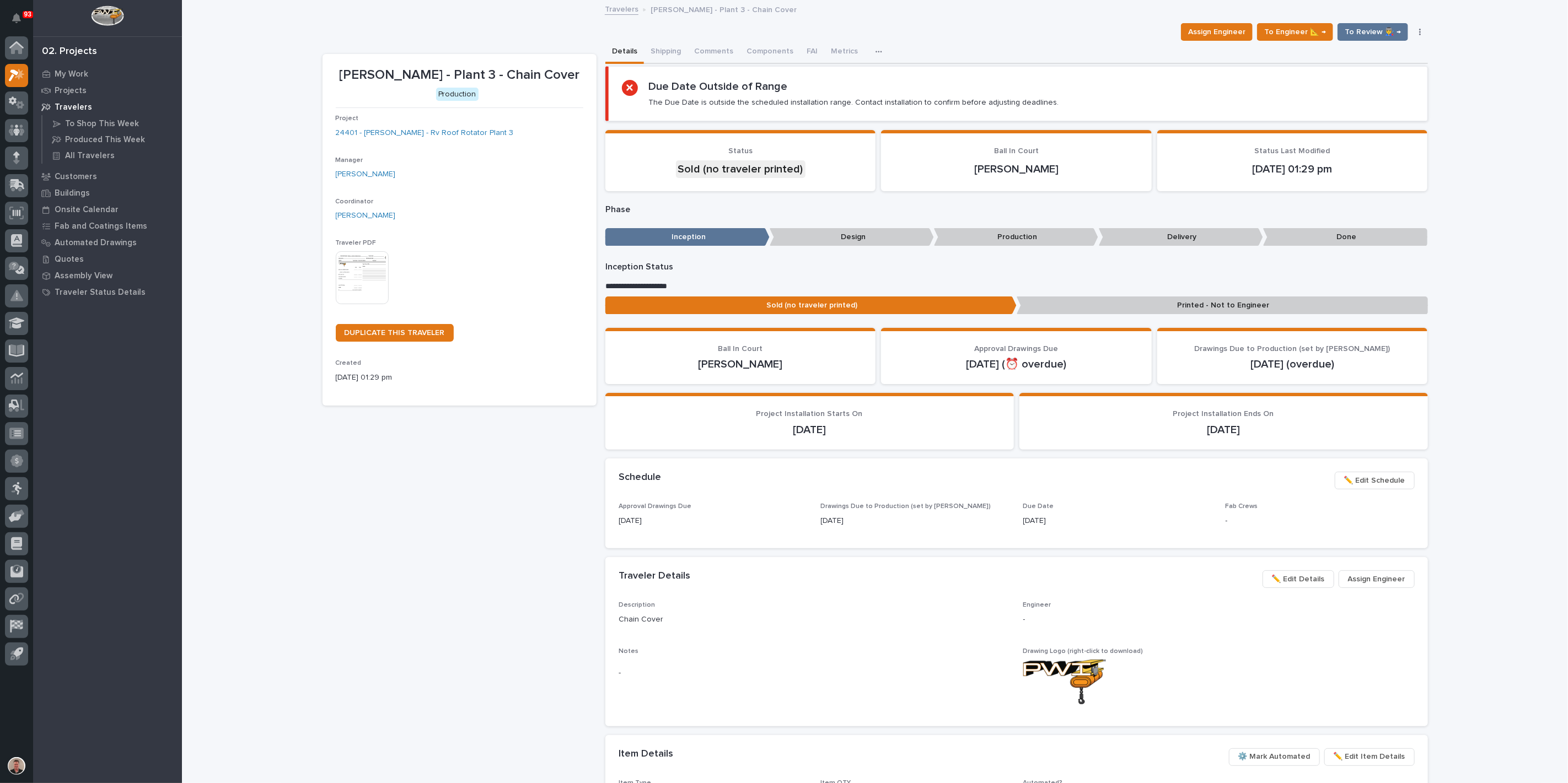
click at [368, 305] on img at bounding box center [362, 278] width 53 height 53
